Goal: Purchase product/service

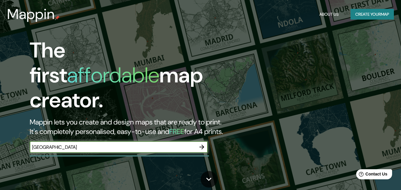
type input "[GEOGRAPHIC_DATA]"
click at [90, 144] on input "[GEOGRAPHIC_DATA]" at bounding box center [113, 147] width 166 height 7
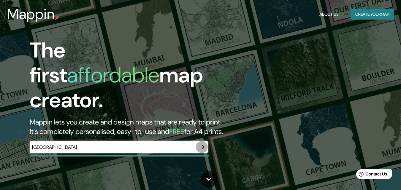
click at [199, 144] on icon "button" at bounding box center [201, 147] width 7 height 7
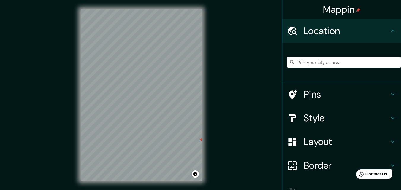
click at [323, 58] on input "Pick your city or area" at bounding box center [344, 62] width 114 height 11
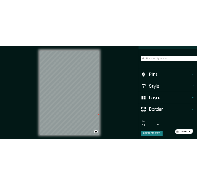
scroll to position [37, 0]
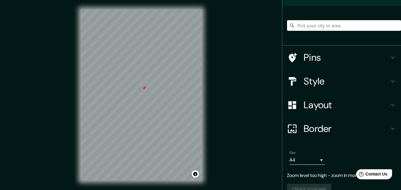
click at [346, 25] on input "Pick your city or area" at bounding box center [344, 25] width 114 height 11
paste input "[GEOGRAPHIC_DATA]"
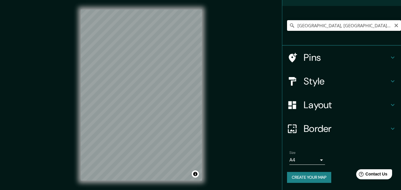
click at [339, 25] on input "[GEOGRAPHIC_DATA], [GEOGRAPHIC_DATA], [GEOGRAPHIC_DATA][PERSON_NAME], [GEOGRAPH…" at bounding box center [344, 25] width 114 height 11
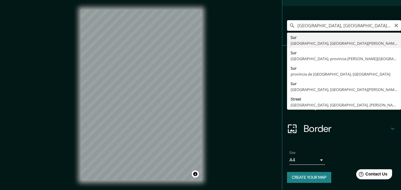
click at [339, 25] on input "[GEOGRAPHIC_DATA], [GEOGRAPHIC_DATA], [GEOGRAPHIC_DATA][PERSON_NAME], [GEOGRAPH…" at bounding box center [344, 25] width 114 height 11
paste input "[GEOGRAPHIC_DATA]"
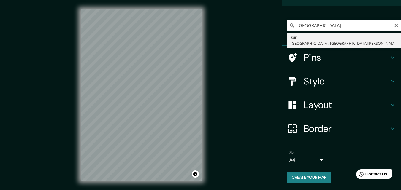
click at [350, 23] on input "[GEOGRAPHIC_DATA]" at bounding box center [344, 25] width 114 height 11
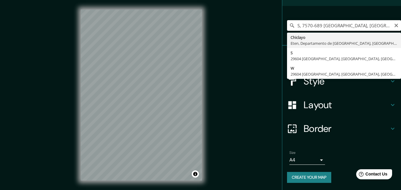
drag, startPoint x: 319, startPoint y: 25, endPoint x: 383, endPoint y: 27, distance: 64.1
click at [383, 27] on input "S, 7570-689 [GEOGRAPHIC_DATA], [GEOGRAPHIC_DATA], [GEOGRAPHIC_DATA]" at bounding box center [344, 25] width 114 height 11
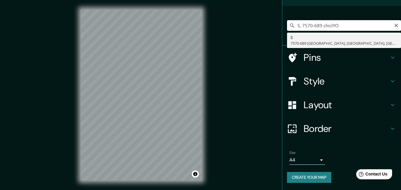
type input "S, 7570-689 [GEOGRAPHIC_DATA], [GEOGRAPHIC_DATA], [GEOGRAPHIC_DATA]"
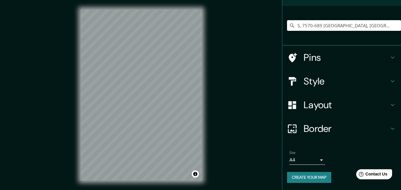
click at [369, 27] on input "S, 7570-689 [GEOGRAPHIC_DATA], [GEOGRAPHIC_DATA], [GEOGRAPHIC_DATA]" at bounding box center [344, 25] width 114 height 11
click at [385, 26] on input "S, 7570-689 [GEOGRAPHIC_DATA], [GEOGRAPHIC_DATA], [GEOGRAPHIC_DATA]" at bounding box center [344, 25] width 114 height 11
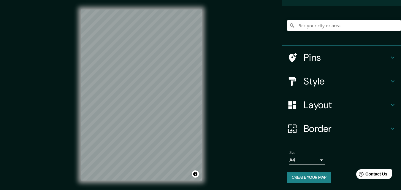
paste input "[GEOGRAPHIC_DATA]"
click at [358, 25] on input "[GEOGRAPHIC_DATA] [GEOGRAPHIC_DATA]" at bounding box center [344, 25] width 114 height 11
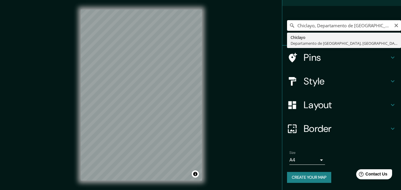
type input "Chiclayo, Departamento de [GEOGRAPHIC_DATA], [GEOGRAPHIC_DATA]"
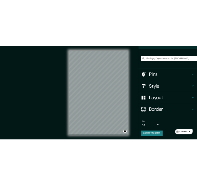
scroll to position [36, 0]
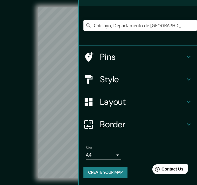
drag, startPoint x: 167, startPoint y: 9, endPoint x: 174, endPoint y: 9, distance: 7.4
click at [173, 9] on div "Chiclayo, Departamento de [GEOGRAPHIC_DATA], [GEOGRAPHIC_DATA]" at bounding box center [138, 26] width 119 height 40
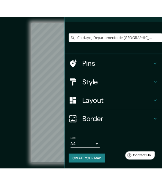
scroll to position [0, 0]
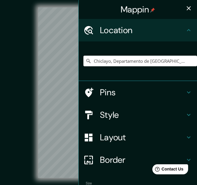
click at [187, 8] on icon "button" at bounding box center [189, 8] width 7 height 7
